Goal: Information Seeking & Learning: Learn about a topic

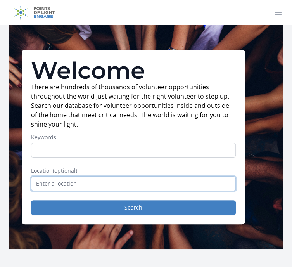
click at [81, 191] on input "text" at bounding box center [133, 183] width 205 height 15
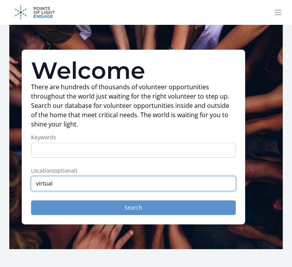
type input "virtual"
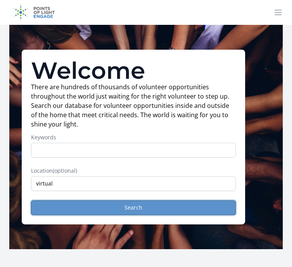
click at [132, 215] on button "Search" at bounding box center [133, 207] width 205 height 15
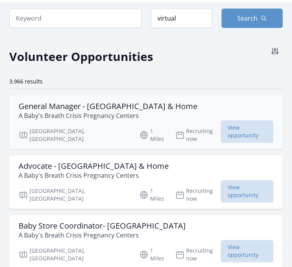
scroll to position [23, 0]
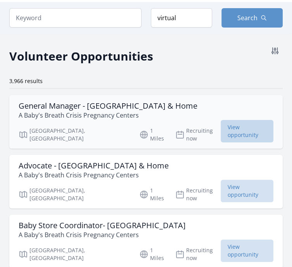
click at [238, 131] on span "View opportunity" at bounding box center [247, 131] width 53 height 22
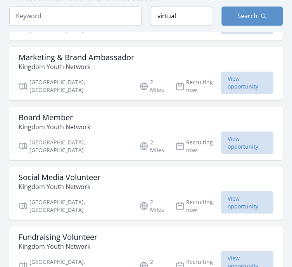
scroll to position [614, 0]
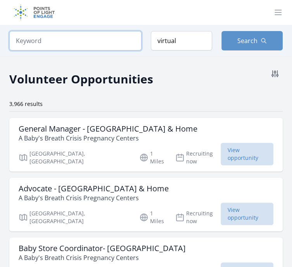
click at [89, 45] on input "search" at bounding box center [75, 40] width 132 height 19
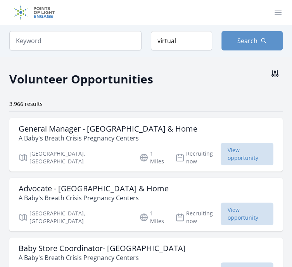
click at [278, 74] on icon at bounding box center [274, 73] width 9 height 9
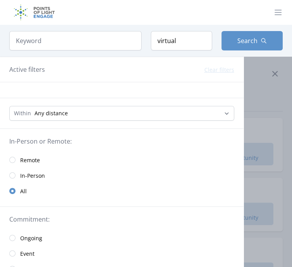
click at [17, 158] on link "Remote" at bounding box center [121, 160] width 243 height 16
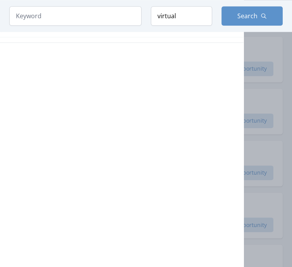
scroll to position [514, 0]
click at [286, 62] on div at bounding box center [146, 133] width 292 height 267
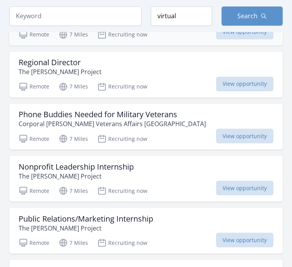
scroll to position [604, 0]
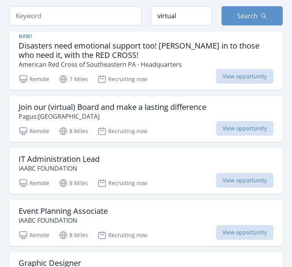
scroll to position [1065, 0]
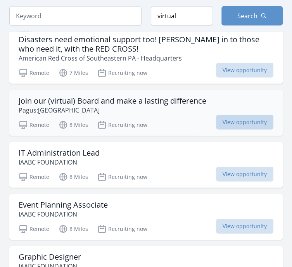
click at [245, 120] on span "View opportunity" at bounding box center [244, 122] width 57 height 15
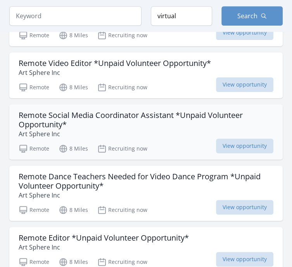
scroll to position [1734, 0]
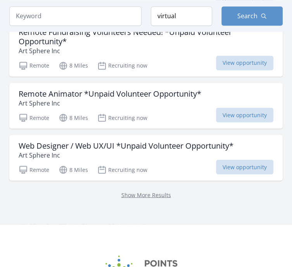
scroll to position [2115, 0]
click at [144, 189] on p "Show More Results" at bounding box center [146, 193] width 255 height 9
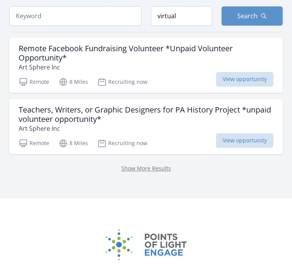
scroll to position [3236, 0]
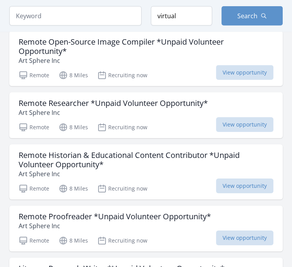
scroll to position [4401, 0]
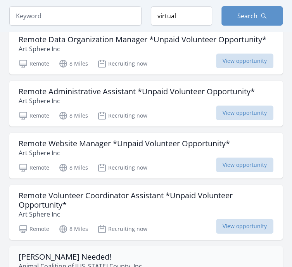
scroll to position [4376, 0]
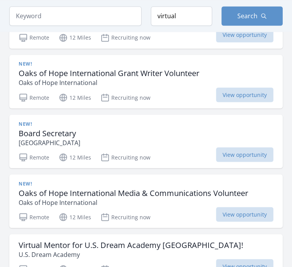
scroll to position [6558, 0]
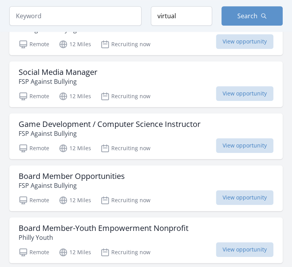
scroll to position [7528, 0]
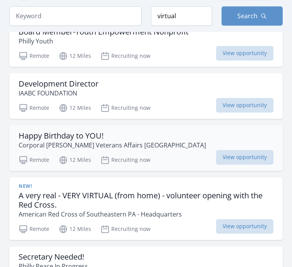
scroll to position [7721, 0]
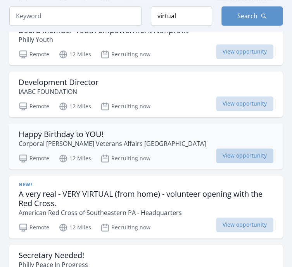
click at [233, 148] on span "View opportunity" at bounding box center [244, 155] width 57 height 15
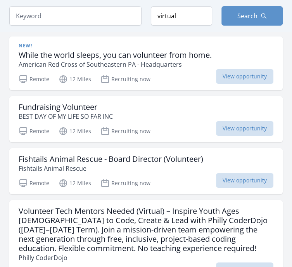
scroll to position [8694, 0]
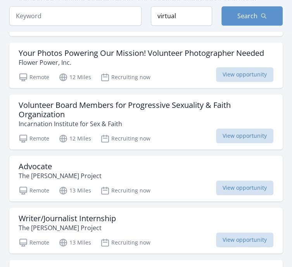
scroll to position [8941, 0]
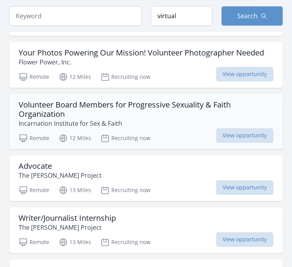
click at [92, 100] on h3 "Volunteer Board Members for Progressive Sexuality & Faith Organization" at bounding box center [146, 109] width 255 height 19
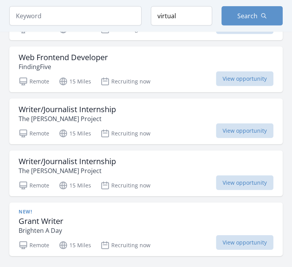
scroll to position [9784, 0]
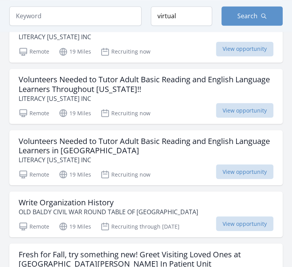
scroll to position [10857, 0]
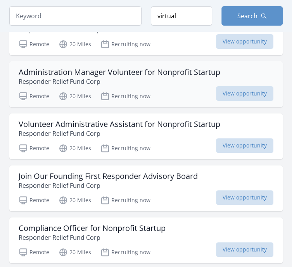
scroll to position [11746, 0]
click at [40, 20] on input "search" at bounding box center [75, 15] width 132 height 19
click button "submit" at bounding box center [0, 0] width 0 height 0
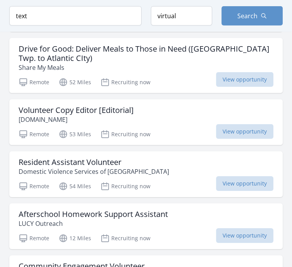
scroll to position [2267, 0]
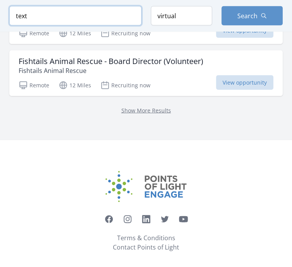
drag, startPoint x: 41, startPoint y: 12, endPoint x: 14, endPoint y: 18, distance: 27.4
click at [14, 18] on input "text" at bounding box center [75, 15] width 132 height 19
click button "submit" at bounding box center [0, 0] width 0 height 0
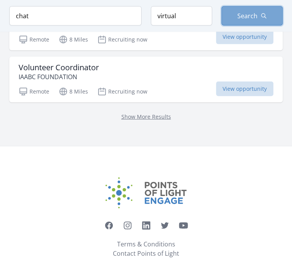
click at [234, 23] on button "Search" at bounding box center [251, 15] width 61 height 19
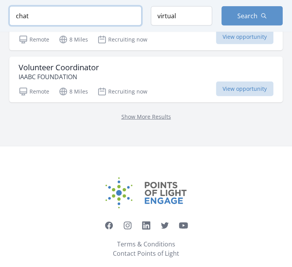
drag, startPoint x: 64, startPoint y: 17, endPoint x: 15, endPoint y: 16, distance: 48.9
click at [15, 16] on input "chat" at bounding box center [75, 15] width 132 height 19
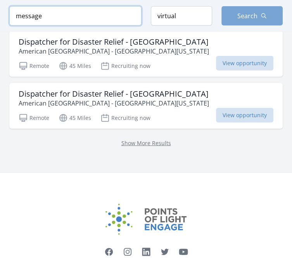
type input "message"
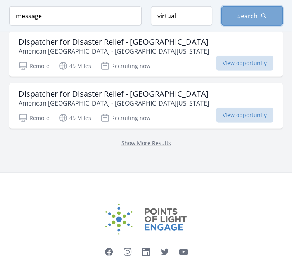
click at [251, 15] on span "Search" at bounding box center [247, 15] width 20 height 9
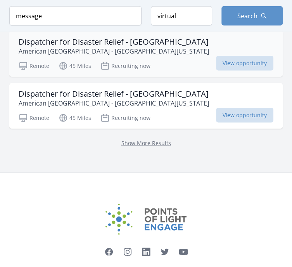
click at [147, 38] on h3 "Dispatcher for Disaster Relief - [GEOGRAPHIC_DATA]" at bounding box center [114, 41] width 190 height 9
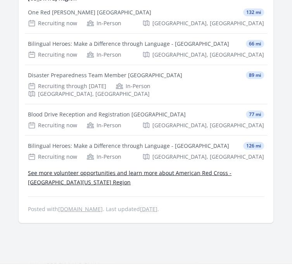
scroll to position [947, 0]
